Goal: Task Accomplishment & Management: Manage account settings

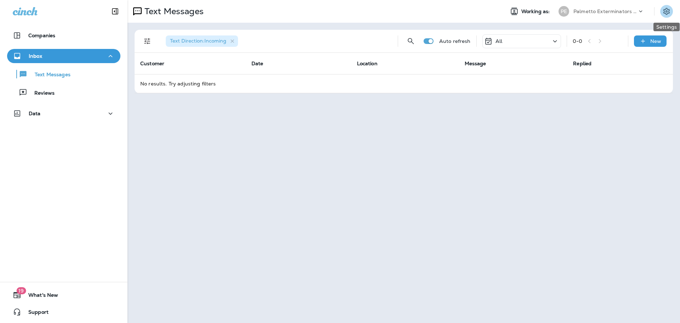
click at [667, 11] on icon "Settings" at bounding box center [666, 11] width 8 height 8
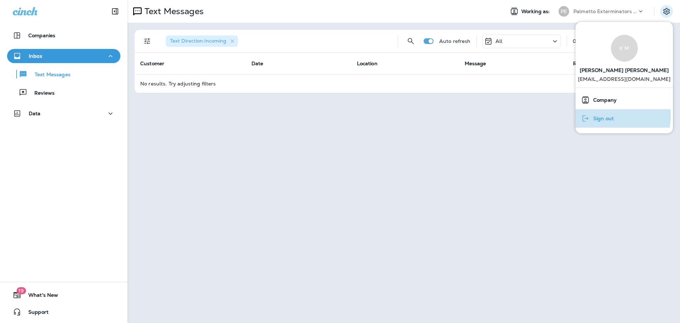
click at [599, 115] on span "Sign out" at bounding box center [602, 118] width 24 height 6
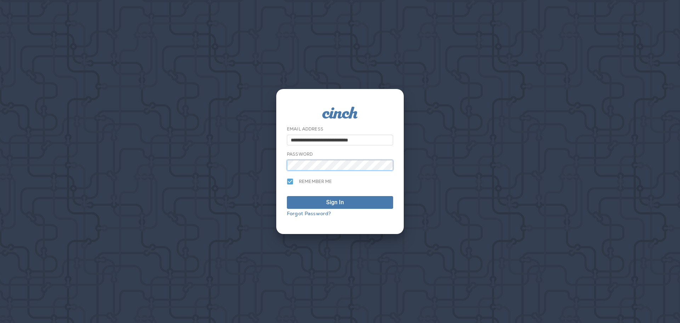
click at [287, 196] on button "Sign In" at bounding box center [340, 202] width 106 height 13
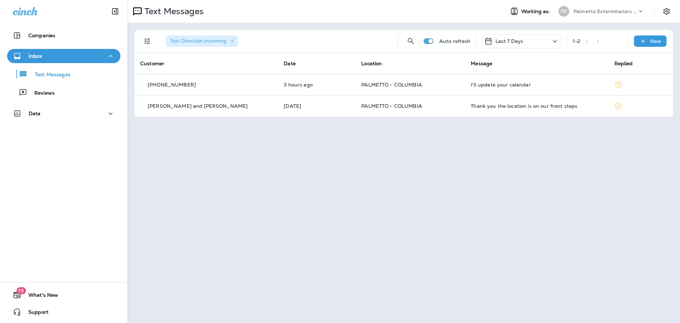
click at [527, 42] on div "Last 7 Days" at bounding box center [521, 41] width 79 height 14
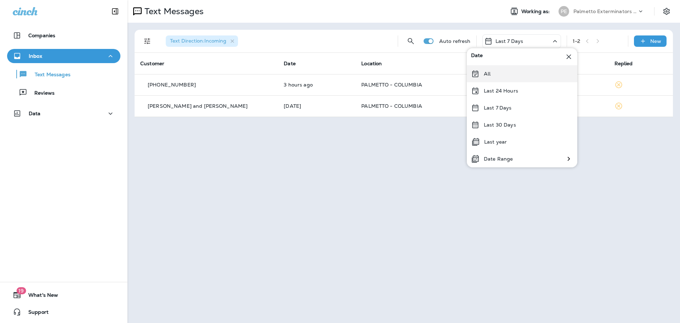
click at [492, 75] on div "All" at bounding box center [522, 73] width 110 height 17
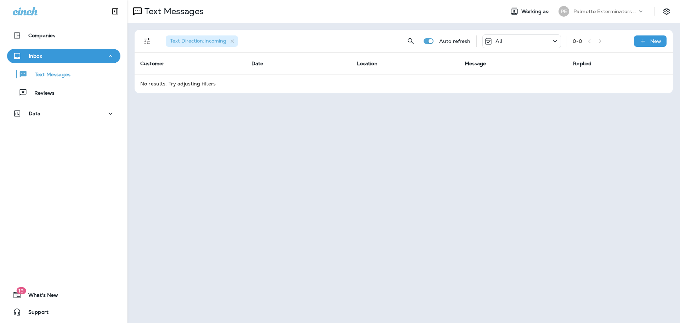
click at [512, 37] on div "All" at bounding box center [521, 41] width 79 height 14
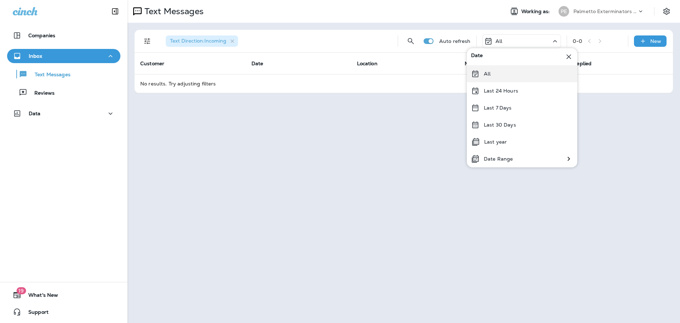
click at [488, 74] on p "All" at bounding box center [487, 74] width 7 height 6
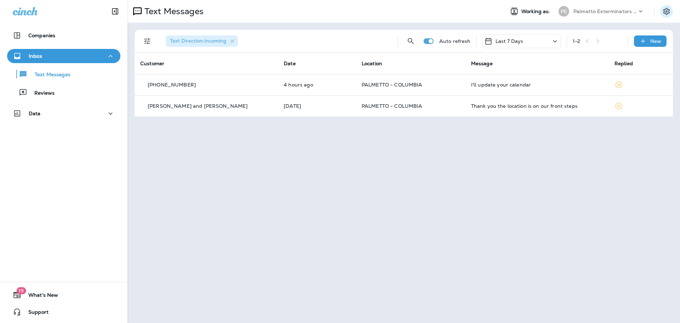
click at [665, 13] on icon "Settings" at bounding box center [666, 11] width 8 height 8
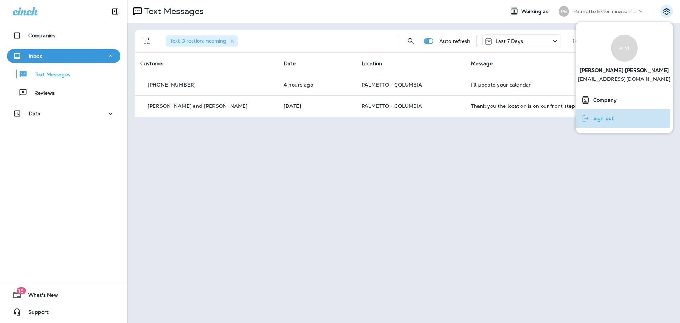
click at [603, 118] on span "Sign out" at bounding box center [602, 118] width 24 height 6
